Goal: Information Seeking & Learning: Find specific fact

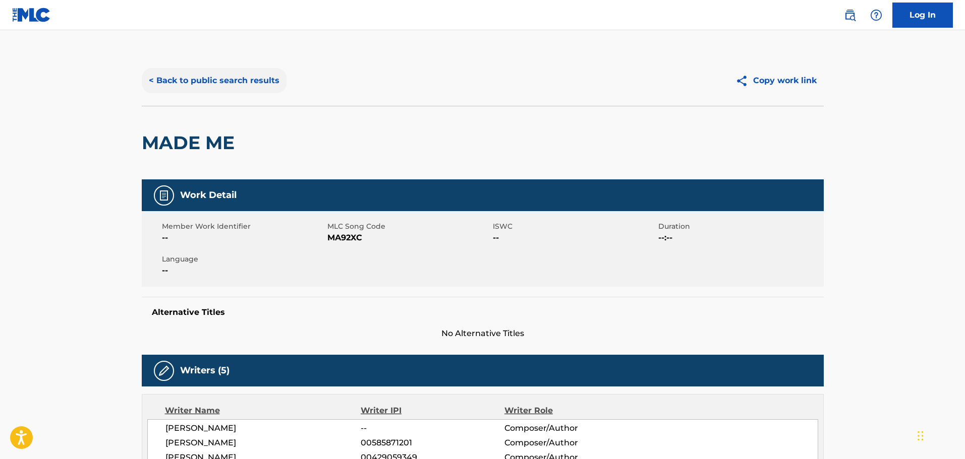
click at [268, 83] on button "< Back to public search results" at bounding box center [214, 80] width 145 height 25
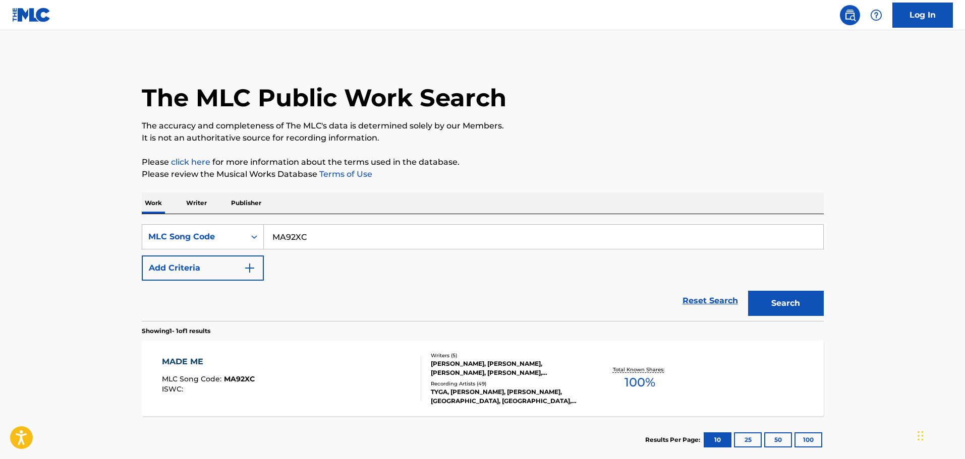
click at [325, 224] on div "MA92XC" at bounding box center [544, 236] width 560 height 25
click at [271, 238] on input "MA92XC" at bounding box center [543, 237] width 559 height 24
paste input "E3196U"
type input "E3196U"
click at [775, 307] on button "Search" at bounding box center [786, 303] width 76 height 25
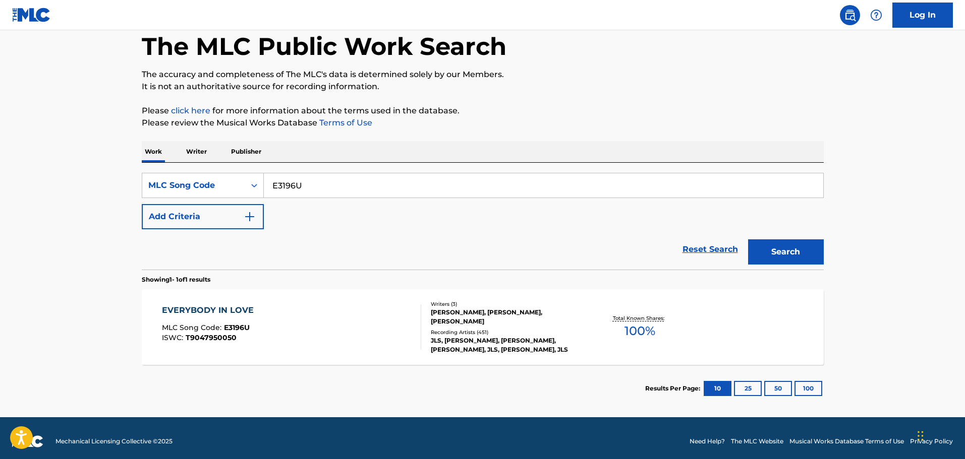
scroll to position [58, 0]
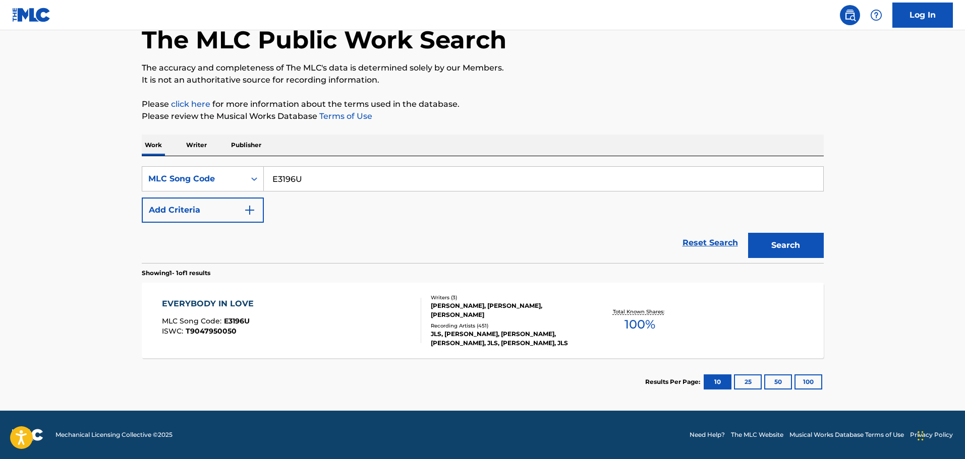
click at [462, 307] on div "[PERSON_NAME], [PERSON_NAME], [PERSON_NAME]" at bounding box center [507, 311] width 152 height 18
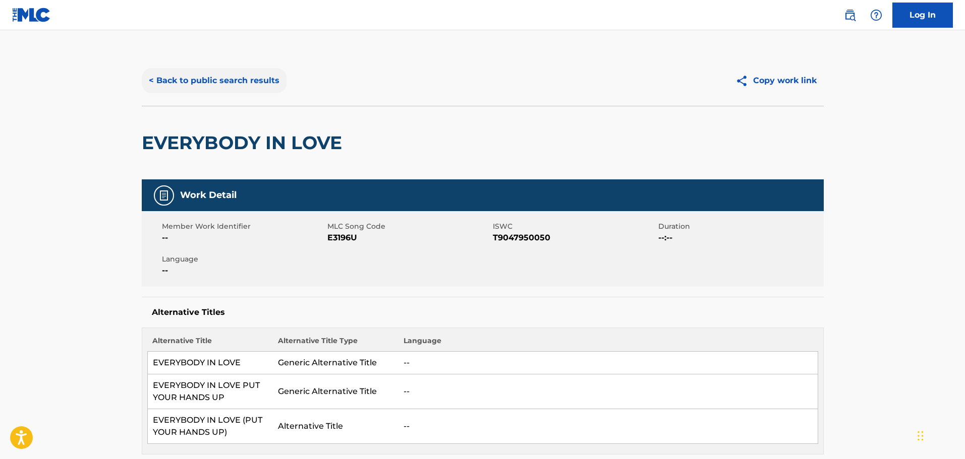
click at [222, 83] on button "< Back to public search results" at bounding box center [214, 80] width 145 height 25
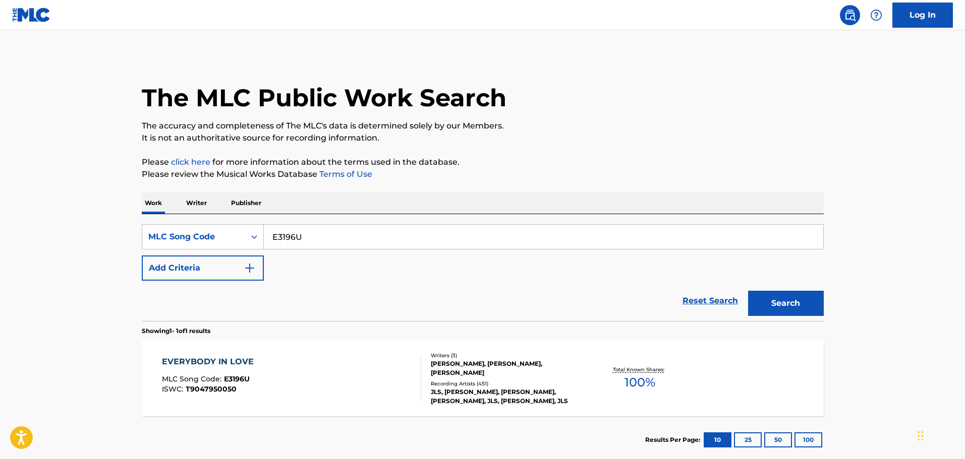
scroll to position [32, 0]
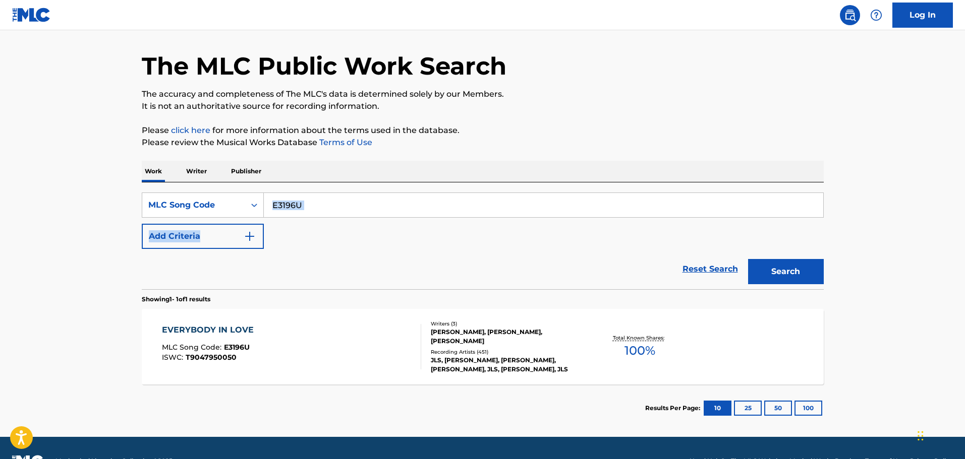
drag, startPoint x: 312, startPoint y: 222, endPoint x: 303, endPoint y: 209, distance: 15.5
click at [303, 211] on div "SearchWithCriteria67a0a896-04fe-43a6-a3b2-b1ba43335a15 MLC Song Code E3196U Add…" at bounding box center [483, 221] width 682 height 56
drag, startPoint x: 308, startPoint y: 207, endPoint x: 272, endPoint y: 204, distance: 36.0
click at [272, 204] on input "E3196U" at bounding box center [543, 205] width 559 height 24
paste input "GA8ETE"
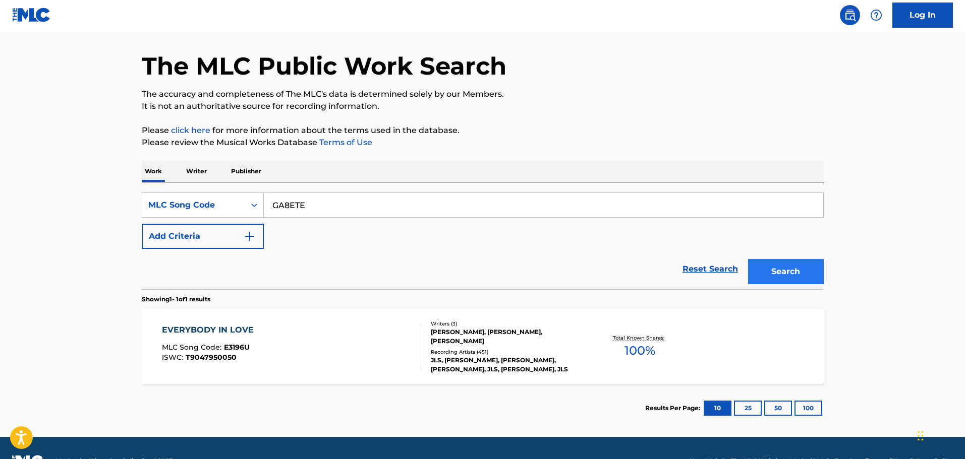
type input "GA8ETE"
click at [792, 266] on button "Search" at bounding box center [786, 271] width 76 height 25
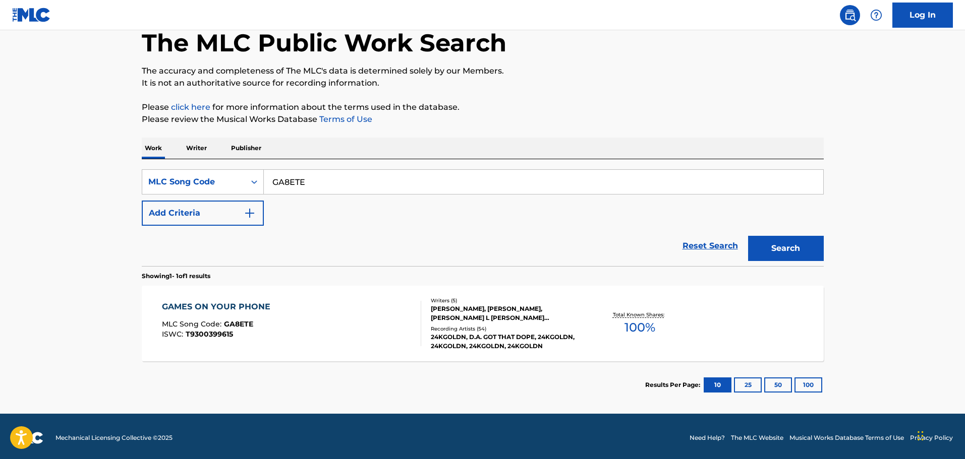
scroll to position [58, 0]
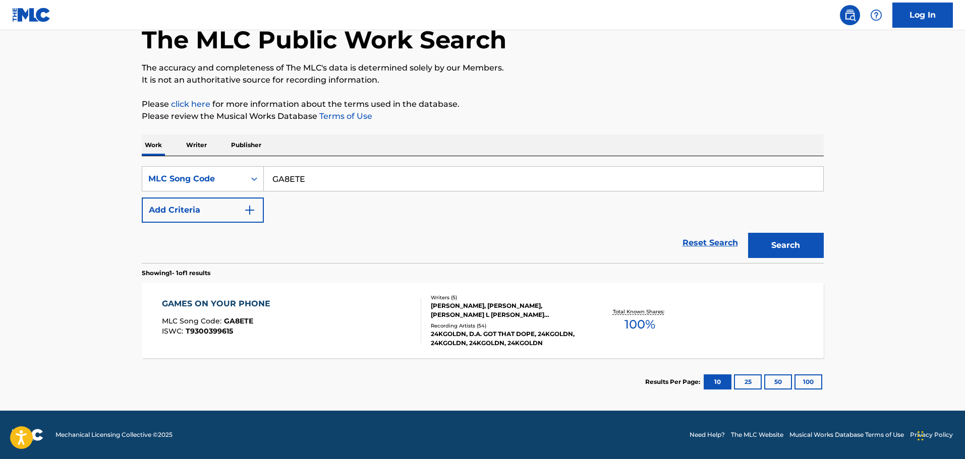
click at [481, 321] on div "Writers ( 5 ) [PERSON_NAME], GOLDEN [PERSON_NAME], [PERSON_NAME] L [PERSON_NAME…" at bounding box center [502, 321] width 162 height 54
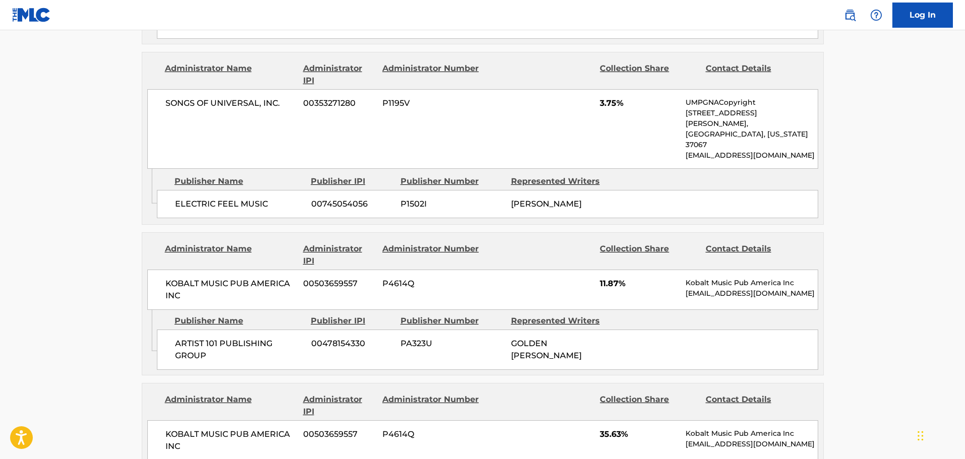
scroll to position [807, 0]
